Goal: Navigation & Orientation: Go to known website

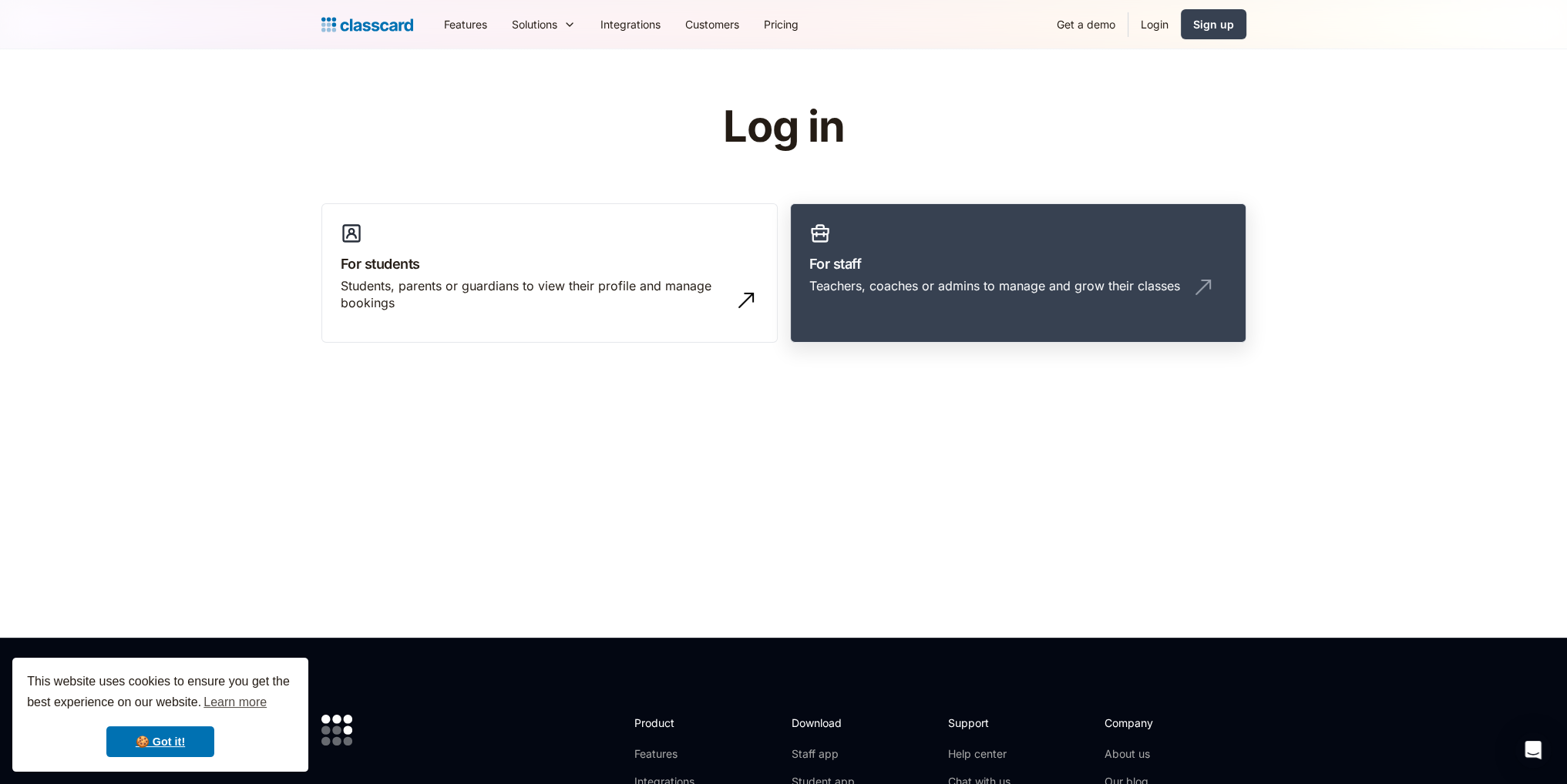
click at [958, 287] on div "Teachers, coaches or admins to manage and grow their classes" at bounding box center [995, 285] width 371 height 17
click at [1003, 257] on h3 "For staff" at bounding box center [1019, 264] width 418 height 21
click at [945, 300] on div "Teachers, coaches or admins to manage and grow their classes" at bounding box center [1019, 291] width 418 height 29
